Goal: Check status: Check status

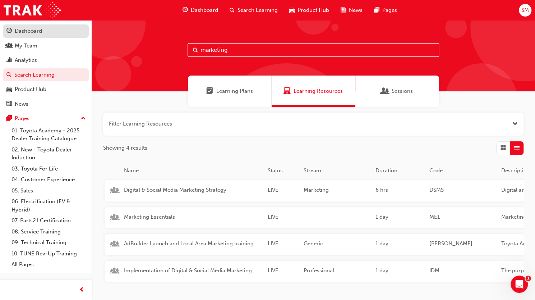
click at [27, 31] on div "Dashboard" at bounding box center [28, 31] width 27 height 8
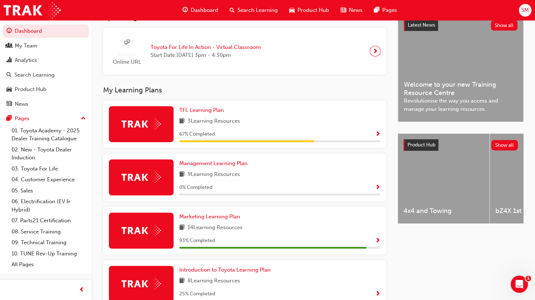
scroll to position [180, 0]
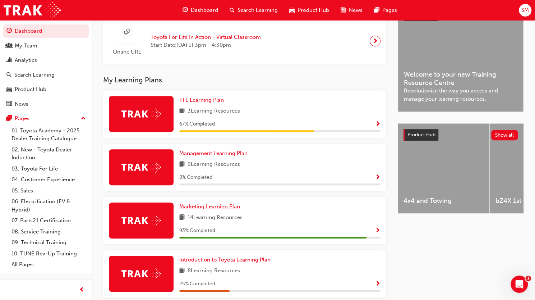
click at [235, 210] on span "Marketing Learning Plan" at bounding box center [209, 206] width 61 height 6
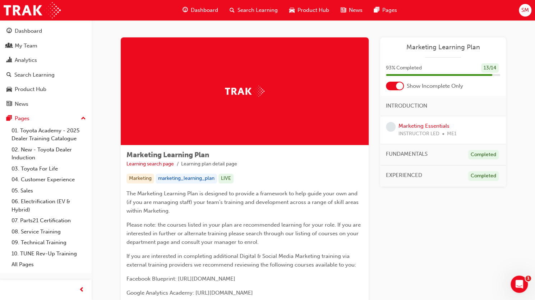
click at [197, 8] on span "Dashboard" at bounding box center [204, 10] width 27 height 8
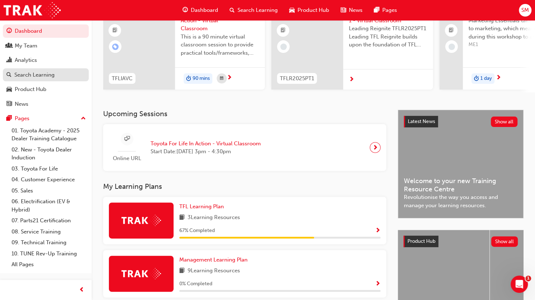
scroll to position [52, 0]
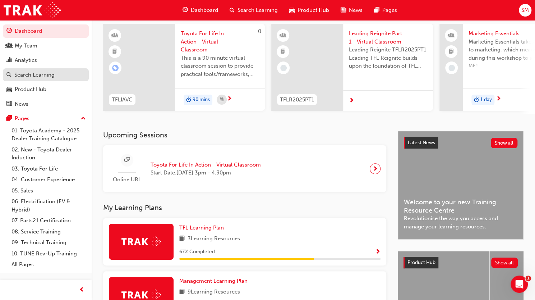
click at [41, 72] on div "Search Learning" at bounding box center [34, 75] width 40 height 8
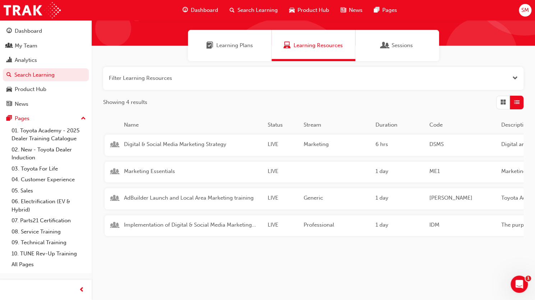
scroll to position [51, 0]
click at [163, 167] on span "Marketing Essentials" at bounding box center [193, 171] width 138 height 8
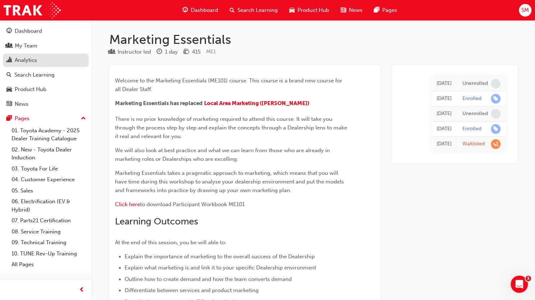
click at [34, 60] on div "Analytics" at bounding box center [26, 60] width 22 height 8
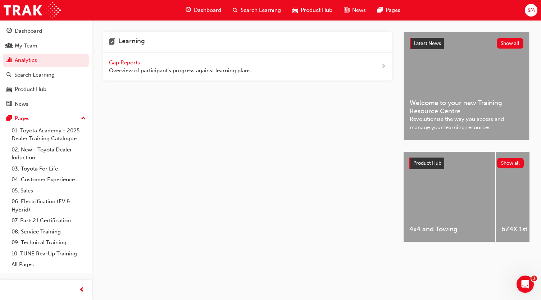
click at [127, 62] on span "Gap Reports" at bounding box center [125, 62] width 32 height 6
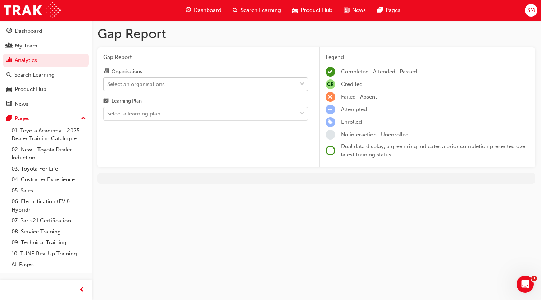
click at [303, 86] on span "down-icon" at bounding box center [301, 83] width 5 height 9
click at [108, 86] on input "Organisations Select an organisations" at bounding box center [107, 84] width 1 height 6
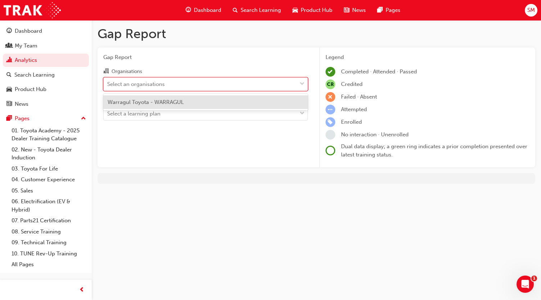
click at [193, 105] on div "Warragul Toyota - WARRAGUL" at bounding box center [205, 102] width 205 height 14
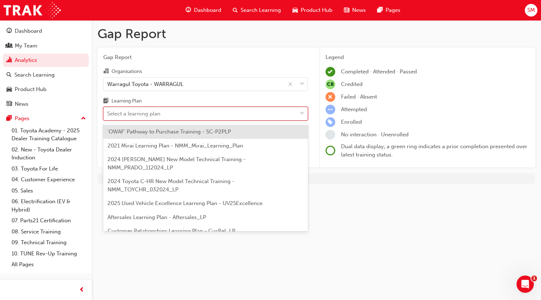
click at [301, 113] on span "down-icon" at bounding box center [301, 113] width 5 height 9
click at [108, 113] on input "Learning Plan option 'OWAF' Pathway to Purchase Training - SC-P2PLP focused, 1 …" at bounding box center [107, 113] width 1 height 6
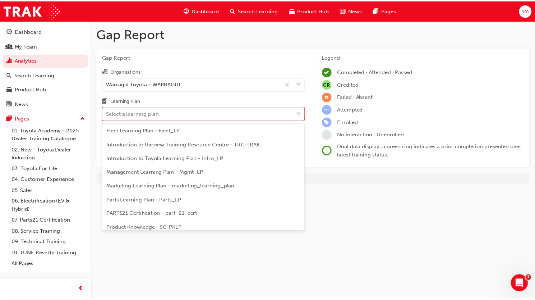
scroll to position [138, 0]
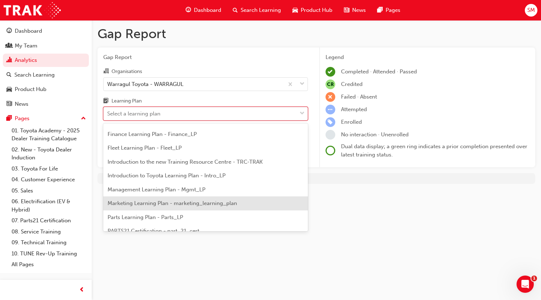
click at [209, 196] on div "Marketing Learning Plan - marketing_learning_plan" at bounding box center [205, 203] width 205 height 14
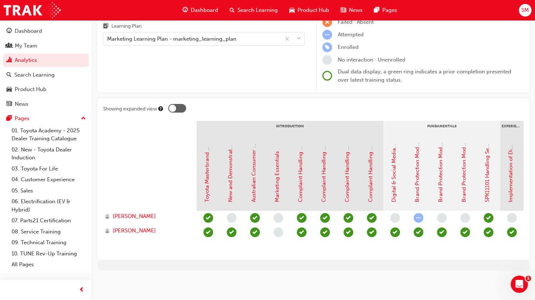
click at [280, 228] on span "learningRecordVerb_NONE-icon" at bounding box center [279, 232] width 10 height 10
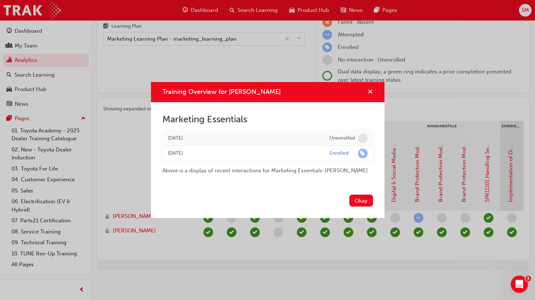
click at [370, 94] on span "cross-icon" at bounding box center [370, 92] width 5 height 6
